Goal: Task Accomplishment & Management: Manage account settings

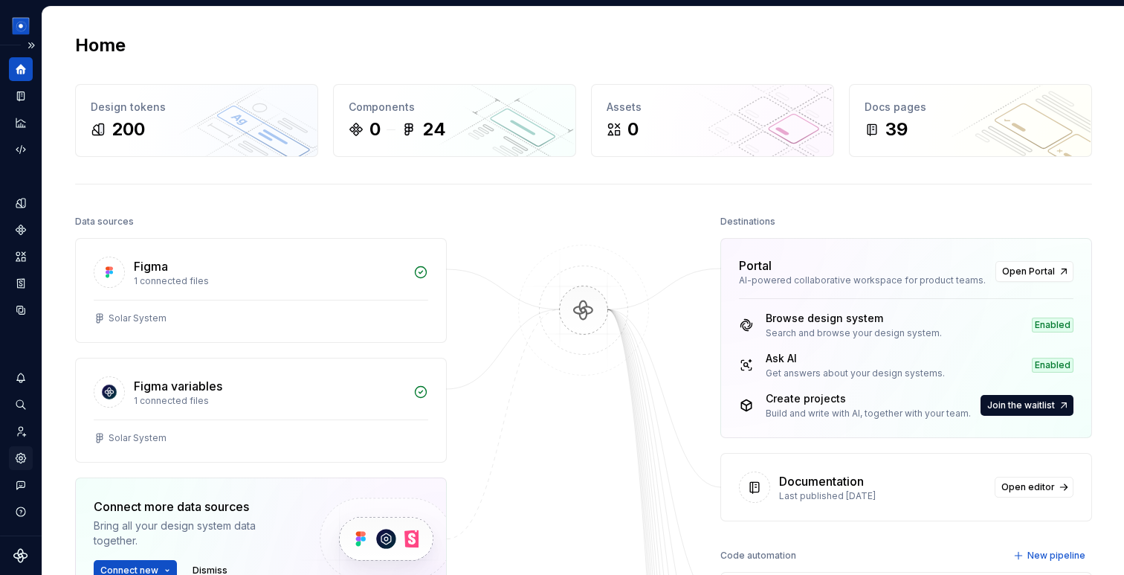
click at [22, 459] on icon "Settings" at bounding box center [20, 458] width 3 height 3
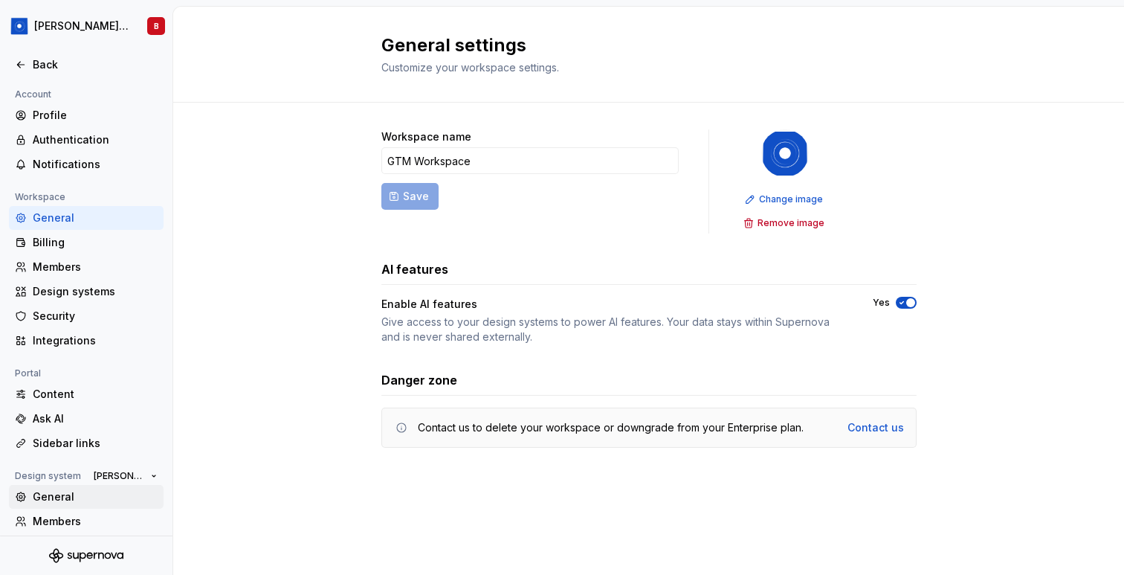
scroll to position [80, 0]
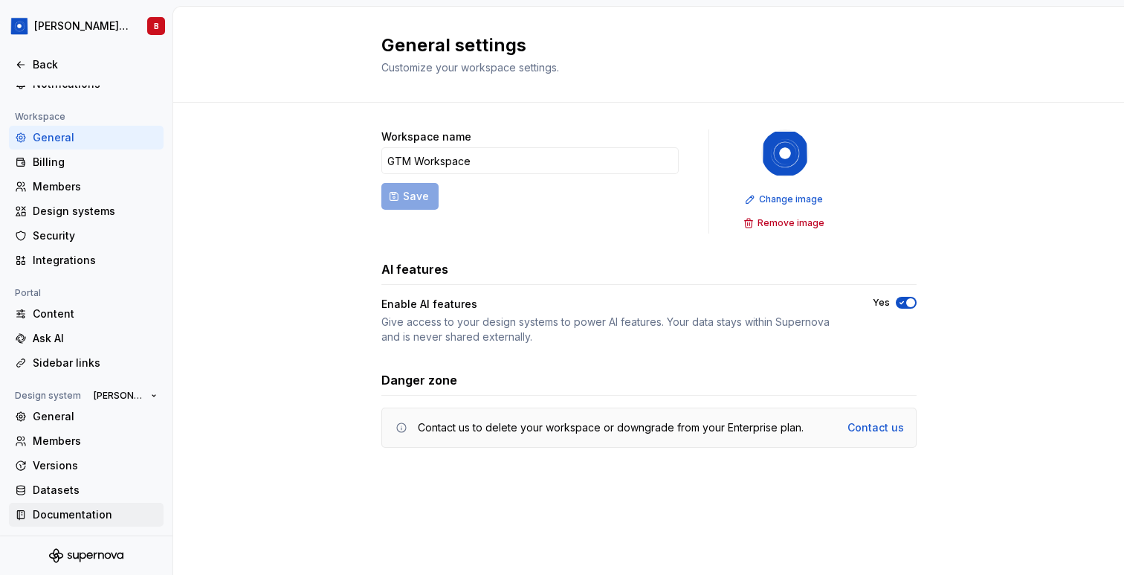
click at [77, 509] on div "Documentation" at bounding box center [95, 514] width 125 height 15
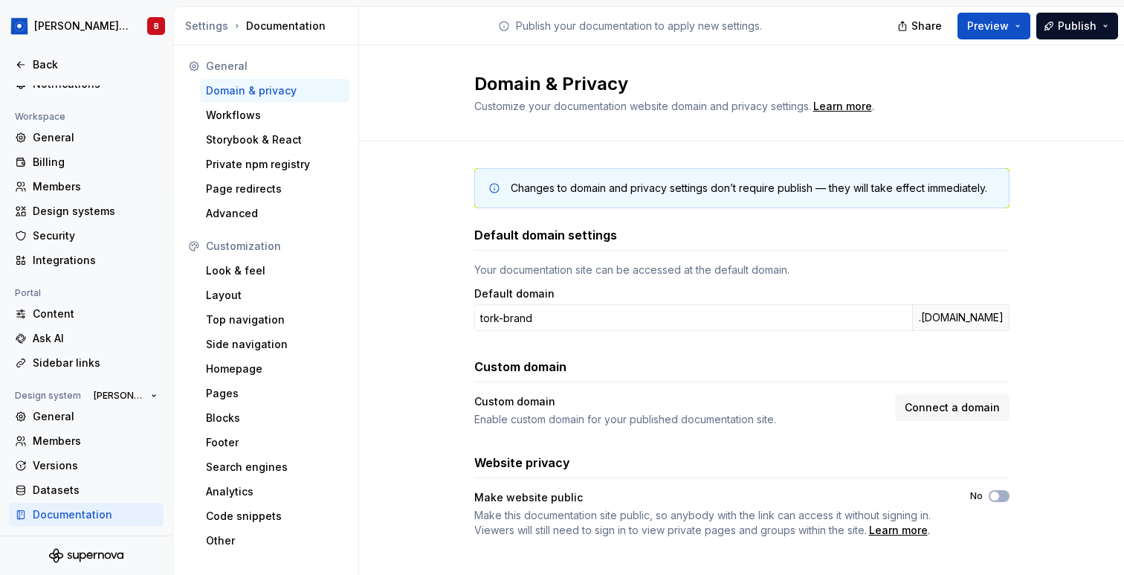
scroll to position [13, 0]
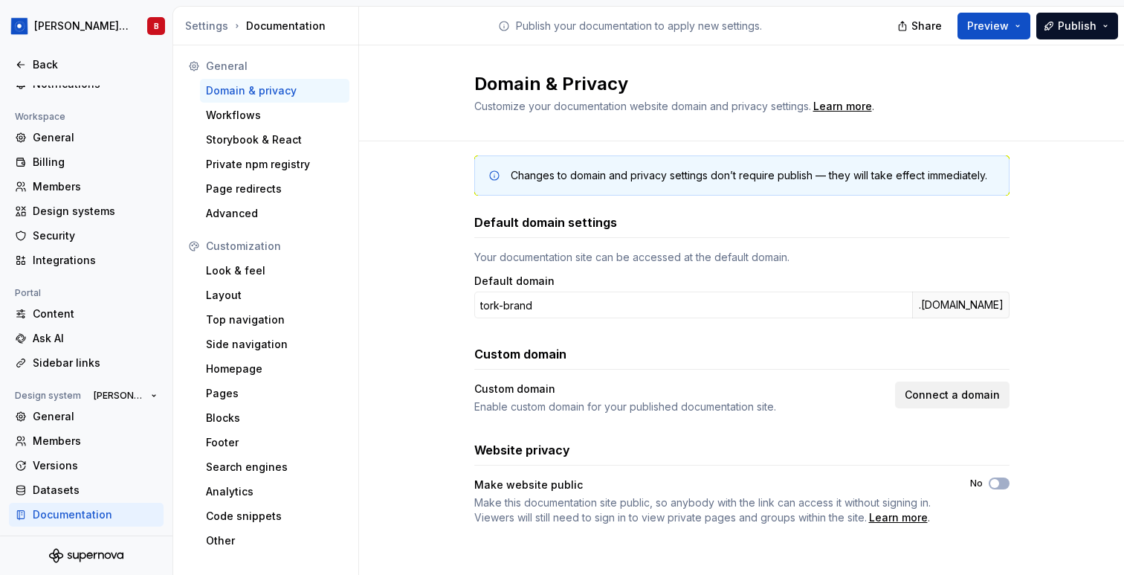
click at [921, 393] on span "Connect a domain" at bounding box center [952, 394] width 95 height 15
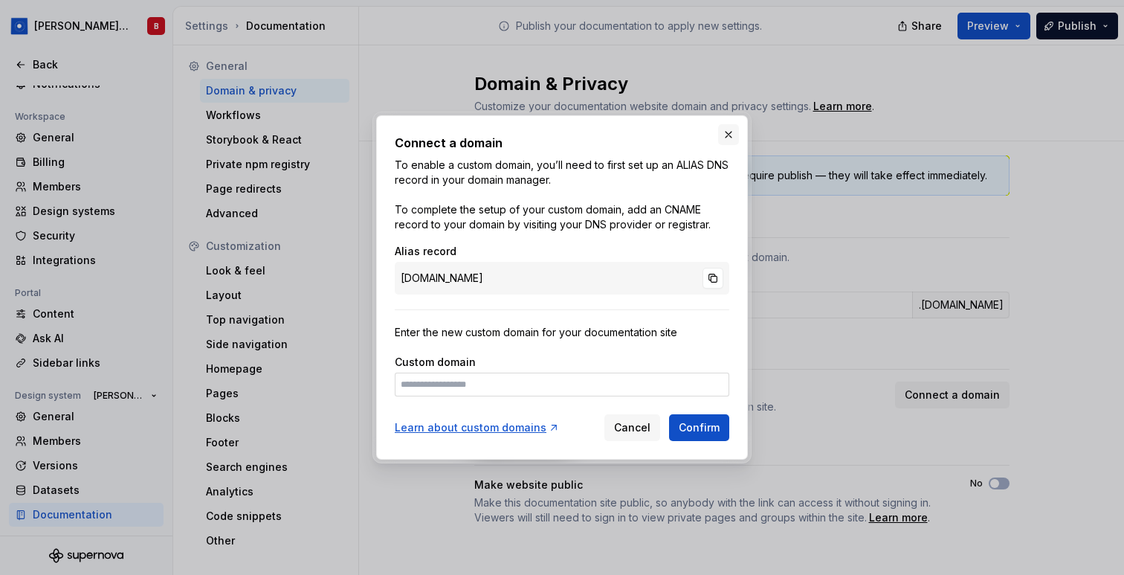
click at [725, 133] on button "button" at bounding box center [728, 134] width 21 height 21
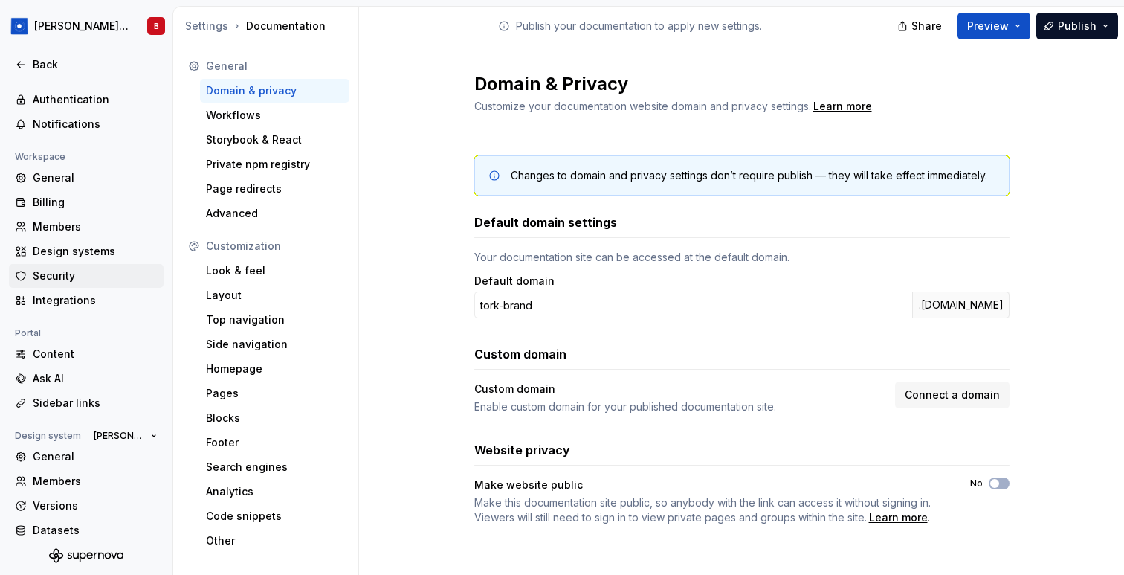
scroll to position [80, 0]
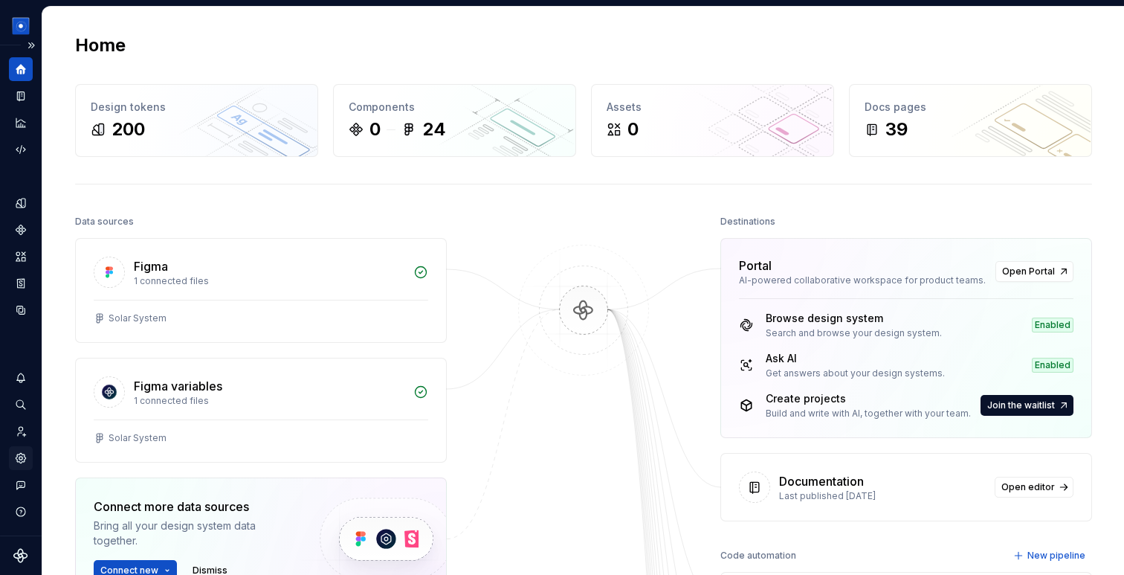
click at [24, 454] on icon "Settings" at bounding box center [21, 458] width 10 height 10
